Goal: Transaction & Acquisition: Purchase product/service

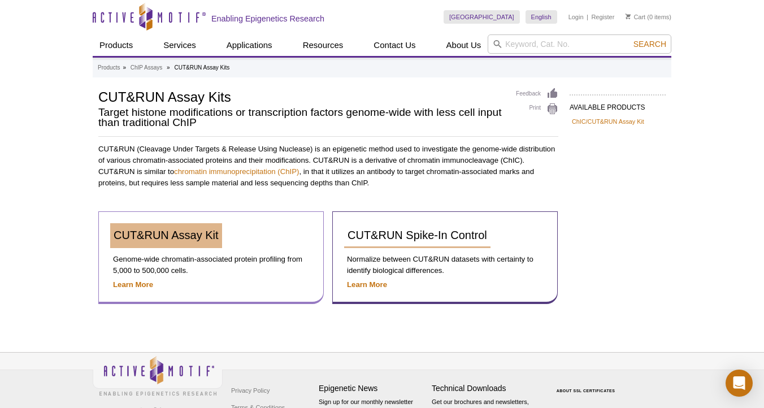
scroll to position [43, 0]
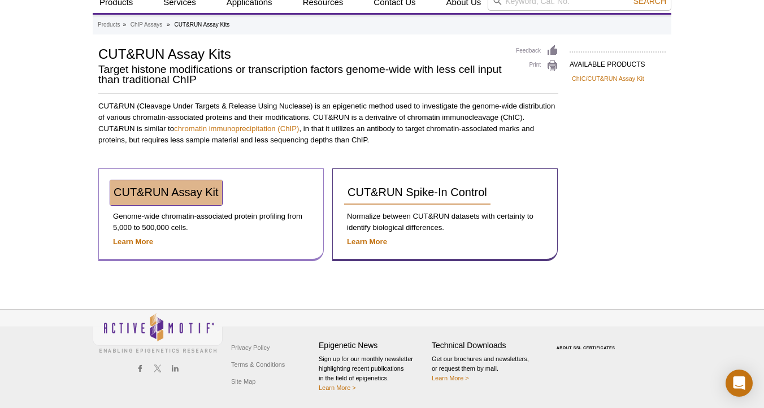
click at [198, 200] on link "CUT&RUN Assay Kit" at bounding box center [166, 192] width 112 height 25
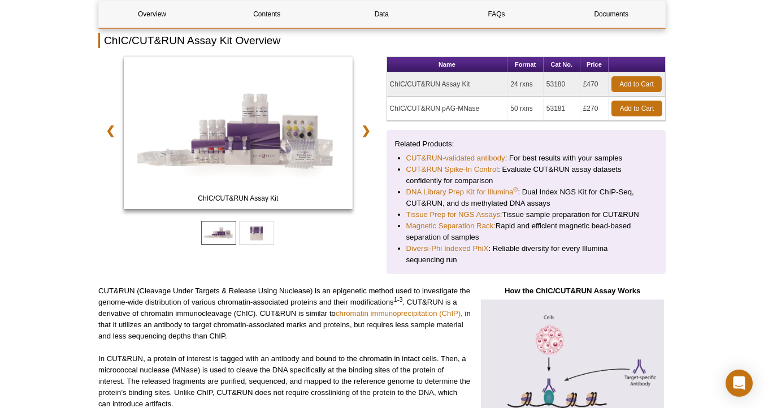
scroll to position [167, 0]
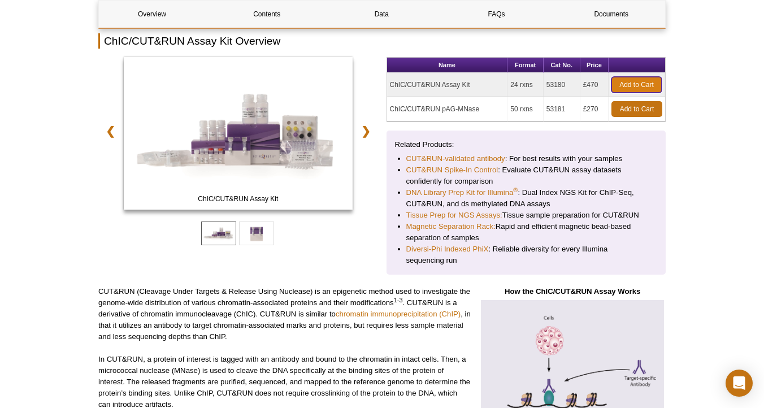
click at [642, 83] on link "Add to Cart" at bounding box center [637, 85] width 50 height 16
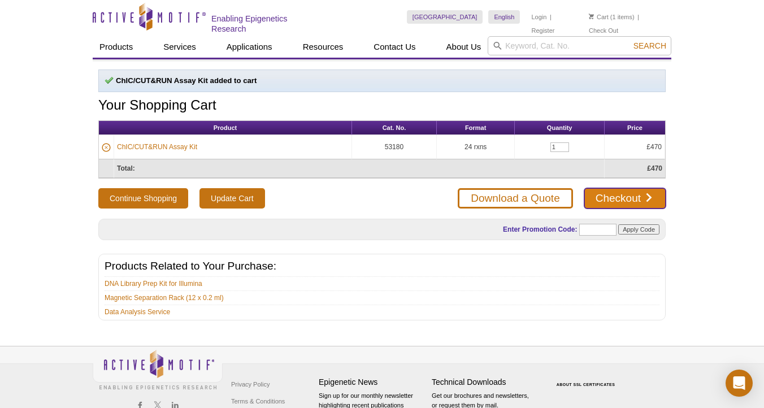
click at [601, 196] on link "Checkout" at bounding box center [625, 198] width 81 height 20
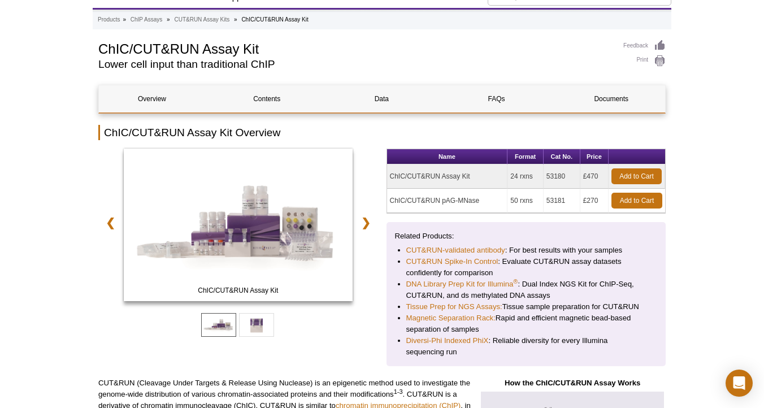
scroll to position [77, 0]
